Goal: Obtain resource: Download file/media

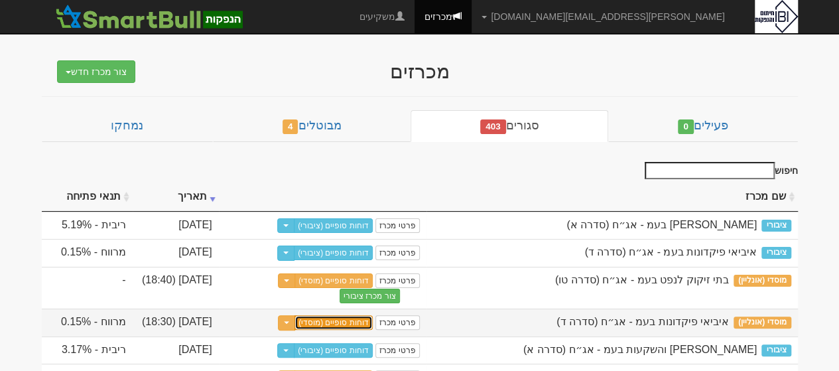
click at [351, 323] on link "דוחות סופיים (מוסדי)" at bounding box center [333, 322] width 78 height 15
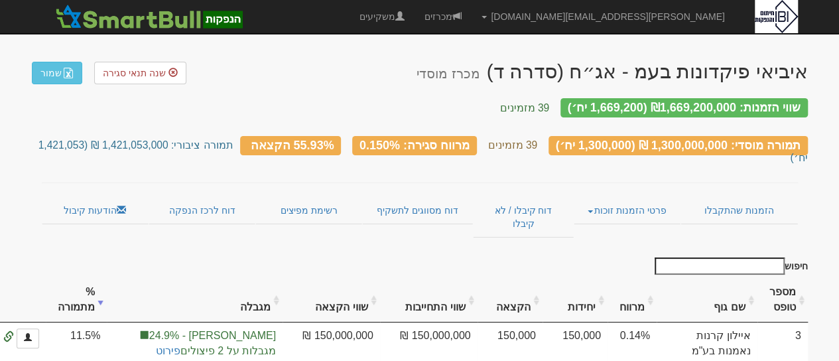
click at [734, 278] on th "שם גוף" at bounding box center [706, 300] width 101 height 44
